Goal: Use online tool/utility: Utilize a website feature to perform a specific function

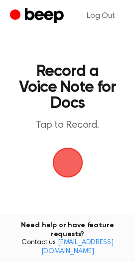
click at [64, 170] on span "button" at bounding box center [68, 163] width 28 height 28
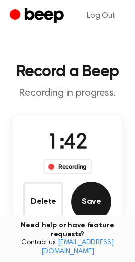
click at [105, 194] on button "Save" at bounding box center [91, 202] width 40 height 40
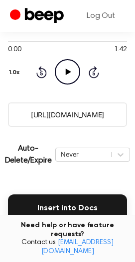
scroll to position [229, 0]
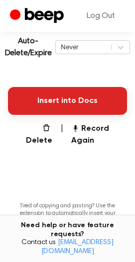
click at [76, 102] on button "Insert into Docs" at bounding box center [67, 101] width 119 height 28
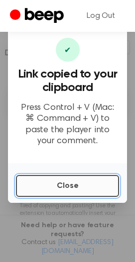
click at [51, 178] on button "Close" at bounding box center [67, 186] width 103 height 22
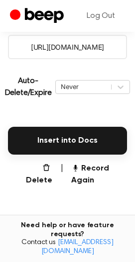
scroll to position [129, 0]
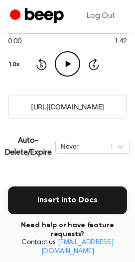
click at [67, 70] on icon "Play Audio" at bounding box center [67, 63] width 25 height 25
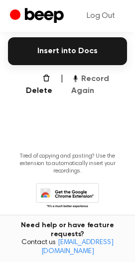
click at [80, 88] on button "Record Again" at bounding box center [99, 85] width 56 height 24
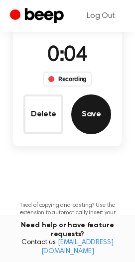
click at [92, 125] on button "Save" at bounding box center [91, 114] width 40 height 40
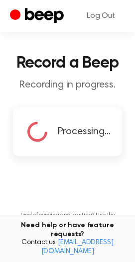
scroll to position [0, 0]
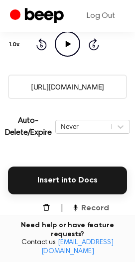
click at [80, 213] on button "Record Again" at bounding box center [99, 214] width 56 height 24
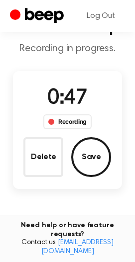
scroll to position [45, 0]
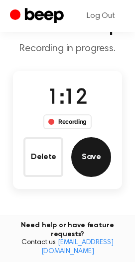
click at [96, 147] on button "Save" at bounding box center [91, 157] width 40 height 40
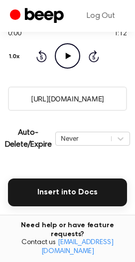
scroll to position [149, 0]
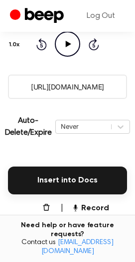
click at [86, 88] on input "[URL][DOMAIN_NAME]" at bounding box center [67, 87] width 119 height 24
click at [95, 215] on button "Record Again" at bounding box center [99, 214] width 56 height 24
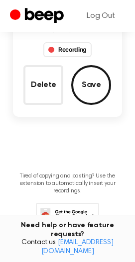
scroll to position [45, 0]
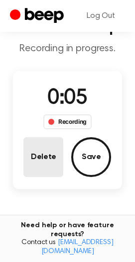
click at [43, 167] on button "Delete" at bounding box center [43, 157] width 40 height 40
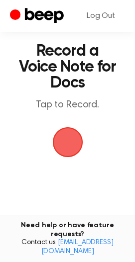
click at [69, 139] on span "button" at bounding box center [68, 142] width 36 height 36
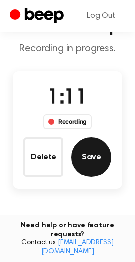
click at [89, 160] on button "Save" at bounding box center [91, 157] width 40 height 40
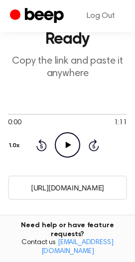
scroll to position [99, 0]
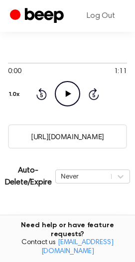
click at [82, 135] on input "[URL][DOMAIN_NAME]" at bounding box center [67, 136] width 119 height 24
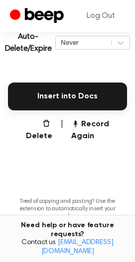
scroll to position [285, 0]
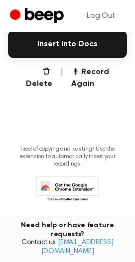
click at [102, 66] on button "Record Again" at bounding box center [99, 78] width 56 height 24
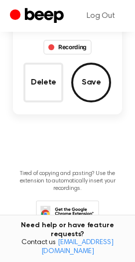
scroll to position [94, 0]
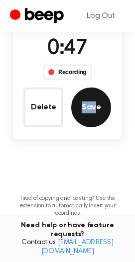
click at [94, 88] on div "0:47 Recording Delete Save" at bounding box center [67, 80] width 109 height 94
click at [93, 101] on button "Save" at bounding box center [91, 107] width 40 height 40
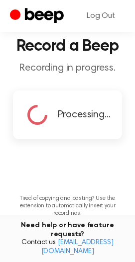
copy button "Sav"
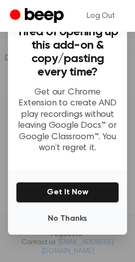
scroll to position [76, 0]
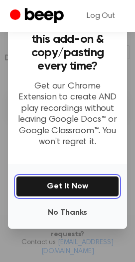
click at [84, 181] on button "Get It Now" at bounding box center [67, 186] width 103 height 21
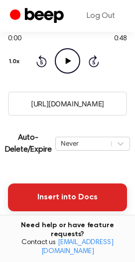
scroll to position [124, 0]
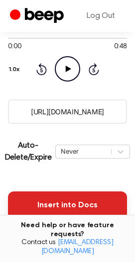
click at [88, 195] on button "Insert into Docs" at bounding box center [67, 205] width 119 height 28
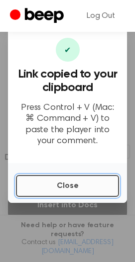
click at [66, 180] on button "Close" at bounding box center [67, 186] width 103 height 22
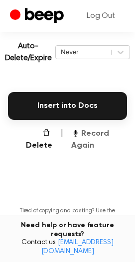
click at [100, 146] on button "Record Again" at bounding box center [99, 140] width 56 height 24
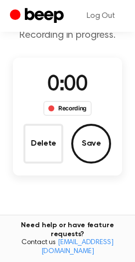
scroll to position [32, 0]
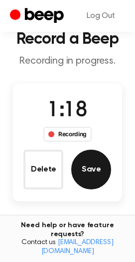
click at [104, 170] on button "Save" at bounding box center [91, 170] width 40 height 40
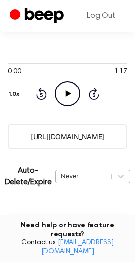
scroll to position [199, 0]
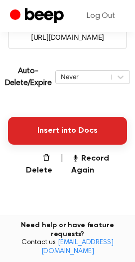
click at [96, 127] on button "Insert into Docs" at bounding box center [67, 131] width 119 height 28
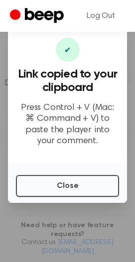
click at [103, 168] on div "Close" at bounding box center [67, 183] width 119 height 40
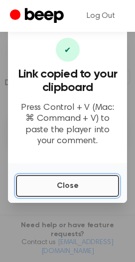
click at [98, 180] on button "Close" at bounding box center [67, 186] width 103 height 22
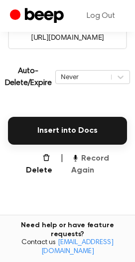
click at [86, 156] on button "Record Again" at bounding box center [99, 165] width 56 height 24
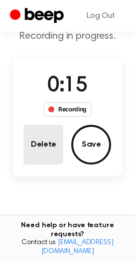
click at [41, 153] on button "Delete" at bounding box center [43, 145] width 40 height 40
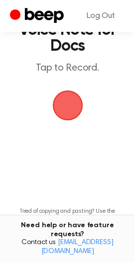
scroll to position [33, 0]
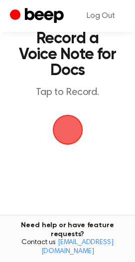
click at [57, 142] on span "button" at bounding box center [67, 130] width 34 height 34
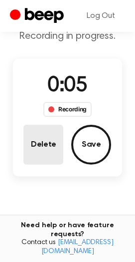
click at [41, 162] on button "Delete" at bounding box center [43, 145] width 40 height 40
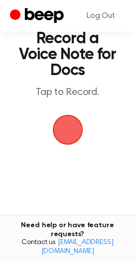
click at [69, 124] on span "button" at bounding box center [68, 130] width 40 height 40
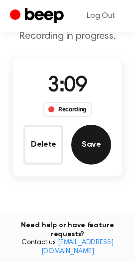
click at [92, 137] on button "Save" at bounding box center [91, 145] width 40 height 40
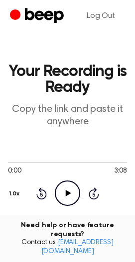
scroll to position [149, 0]
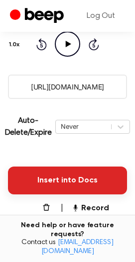
click at [79, 181] on button "Insert into Docs" at bounding box center [67, 180] width 119 height 28
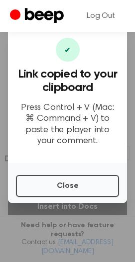
scroll to position [50, 0]
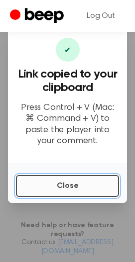
click at [54, 192] on button "Close" at bounding box center [67, 186] width 103 height 22
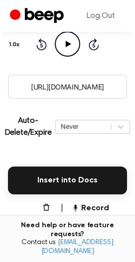
scroll to position [199, 0]
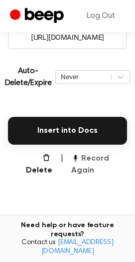
drag, startPoint x: 86, startPoint y: 156, endPoint x: 75, endPoint y: 161, distance: 12.5
click at [82, 156] on button "Record Again" at bounding box center [99, 165] width 56 height 24
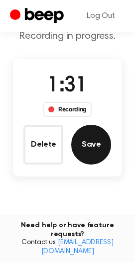
click at [92, 152] on button "Save" at bounding box center [91, 145] width 40 height 40
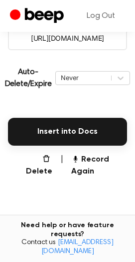
scroll to position [199, 0]
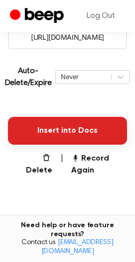
click at [117, 126] on button "Insert into Docs" at bounding box center [67, 131] width 119 height 28
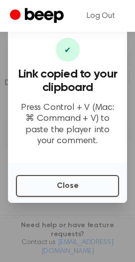
click at [75, 205] on div at bounding box center [67, 131] width 135 height 262
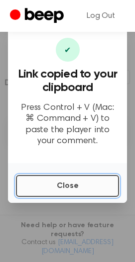
click at [76, 195] on button "Close" at bounding box center [67, 186] width 103 height 22
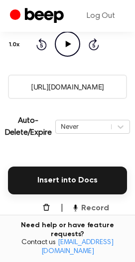
click at [99, 213] on button "Record Again" at bounding box center [99, 214] width 56 height 24
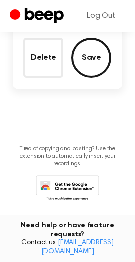
scroll to position [45, 0]
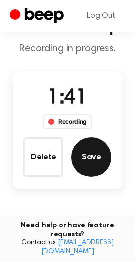
click at [98, 170] on button "Save" at bounding box center [91, 157] width 40 height 40
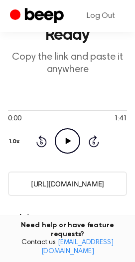
scroll to position [149, 0]
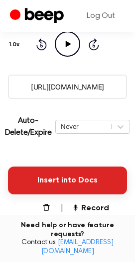
click at [72, 181] on button "Insert into Docs" at bounding box center [67, 180] width 119 height 28
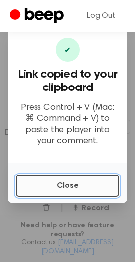
click at [60, 179] on button "Close" at bounding box center [67, 186] width 103 height 22
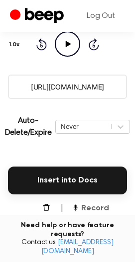
click at [91, 218] on button "Record Again" at bounding box center [99, 214] width 56 height 24
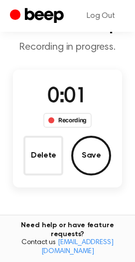
scroll to position [45, 0]
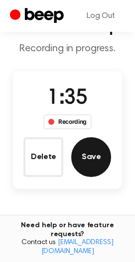
click at [88, 164] on button "Save" at bounding box center [91, 157] width 40 height 40
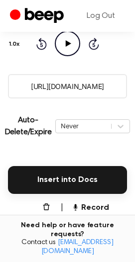
scroll to position [199, 0]
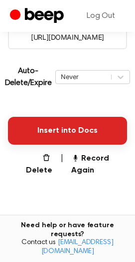
click at [98, 127] on button "Insert into Docs" at bounding box center [67, 131] width 119 height 28
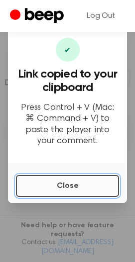
click at [55, 177] on button "Close" at bounding box center [67, 186] width 103 height 22
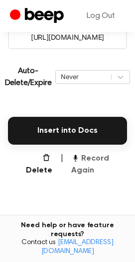
click at [78, 161] on icon "button" at bounding box center [75, 157] width 8 height 8
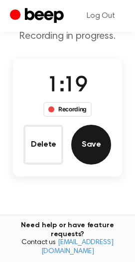
click at [86, 147] on button "Save" at bounding box center [91, 145] width 40 height 40
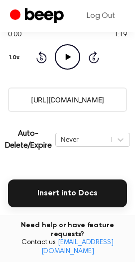
scroll to position [199, 0]
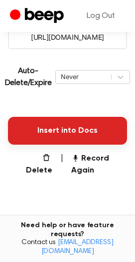
click at [55, 126] on button "Insert into Docs" at bounding box center [67, 131] width 119 height 28
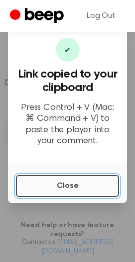
click at [92, 188] on button "Close" at bounding box center [67, 186] width 103 height 22
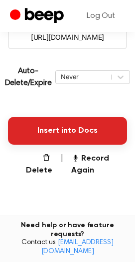
click at [52, 128] on button "Insert into Docs" at bounding box center [67, 131] width 119 height 28
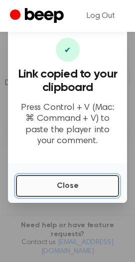
click at [50, 189] on button "Close" at bounding box center [67, 186] width 103 height 22
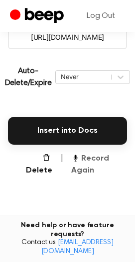
click at [86, 161] on button "Record Again" at bounding box center [99, 165] width 56 height 24
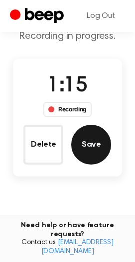
click at [105, 157] on button "Save" at bounding box center [91, 145] width 40 height 40
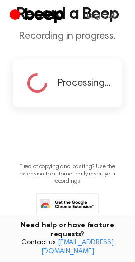
scroll to position [0, 0]
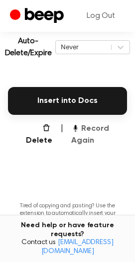
click at [82, 141] on button "Record Again" at bounding box center [99, 135] width 56 height 24
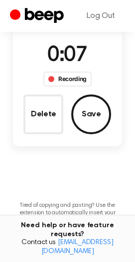
click at [46, 137] on div "0:07 Recording Delete Save" at bounding box center [67, 87] width 109 height 118
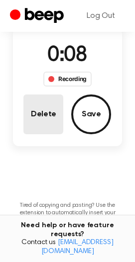
click at [43, 117] on button "Delete" at bounding box center [43, 114] width 40 height 40
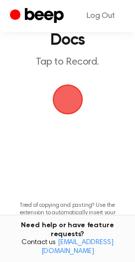
click at [74, 91] on span "button" at bounding box center [67, 99] width 52 height 52
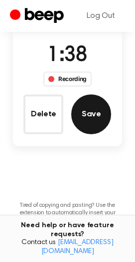
click at [86, 117] on button "Save" at bounding box center [91, 114] width 40 height 40
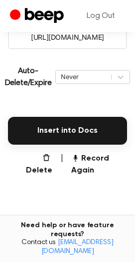
scroll to position [224, 0]
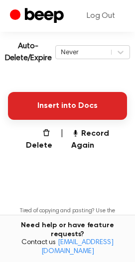
click at [30, 93] on button "Insert into Docs" at bounding box center [67, 106] width 119 height 28
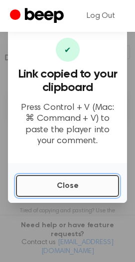
click at [100, 187] on button "Close" at bounding box center [67, 186] width 103 height 22
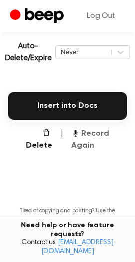
click at [78, 138] on button "Record Again" at bounding box center [99, 140] width 56 height 24
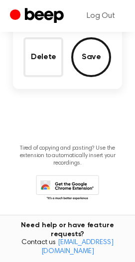
scroll to position [82, 0]
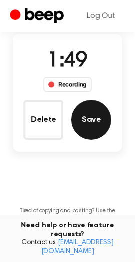
click at [77, 115] on button "Save" at bounding box center [91, 120] width 40 height 40
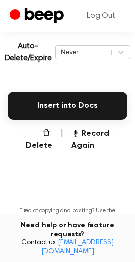
scroll to position [224, 0]
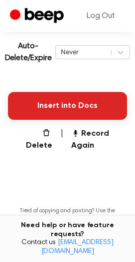
click at [79, 100] on button "Insert into Docs" at bounding box center [67, 106] width 119 height 28
